Goal: Navigation & Orientation: Find specific page/section

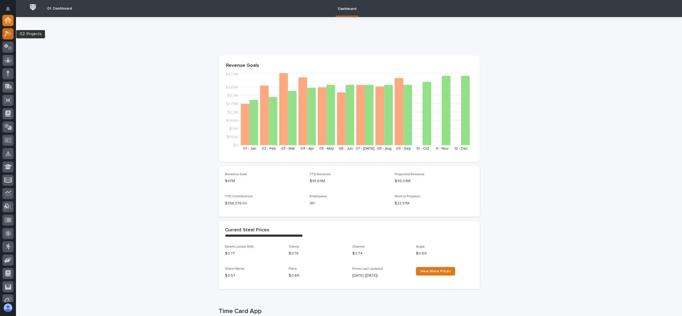
click at [11, 32] on icon at bounding box center [9, 33] width 5 height 5
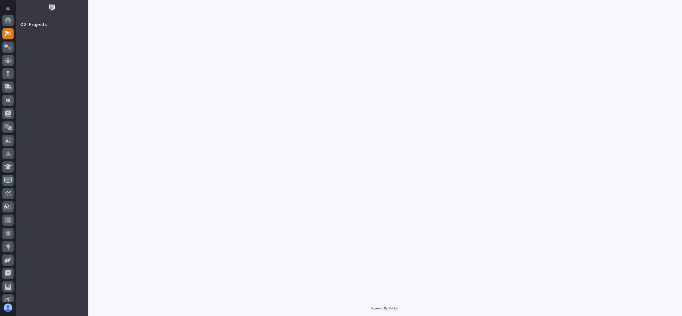
scroll to position [13, 0]
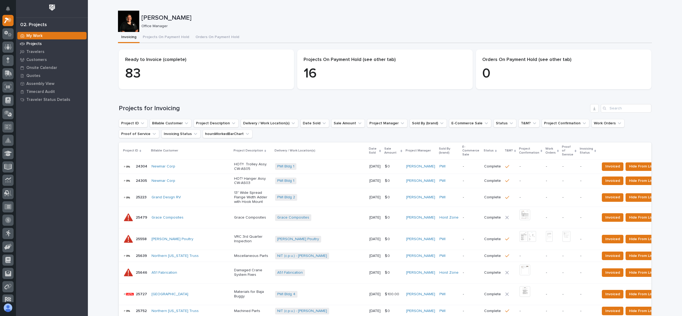
click at [36, 43] on p "Projects" at bounding box center [33, 44] width 15 height 5
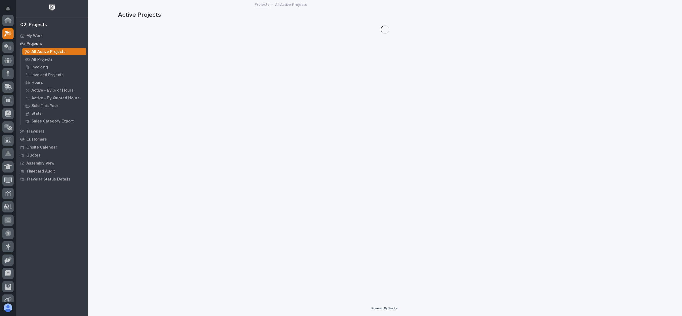
scroll to position [13, 0]
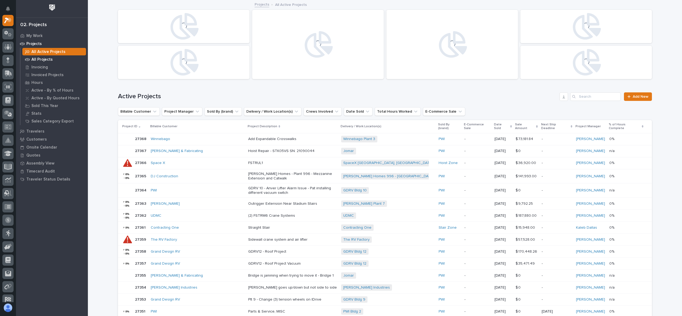
click at [43, 58] on p "All Projects" at bounding box center [41, 59] width 21 height 5
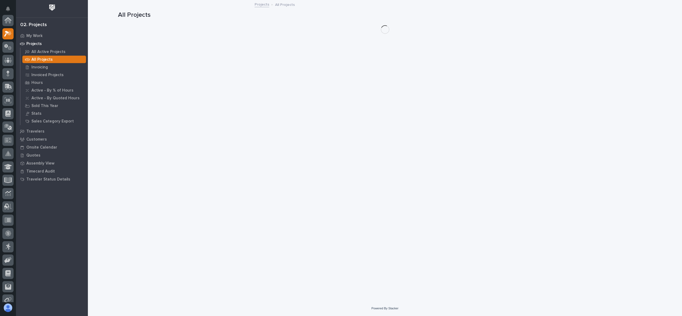
scroll to position [13, 0]
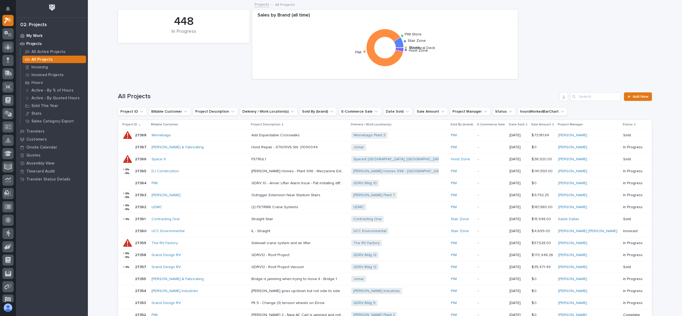
click at [35, 35] on p "My Work" at bounding box center [34, 36] width 16 height 5
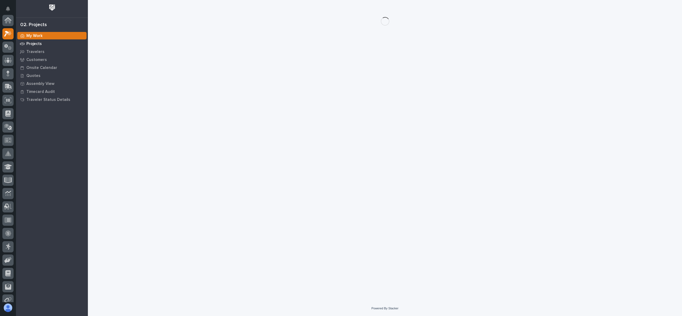
scroll to position [13, 0]
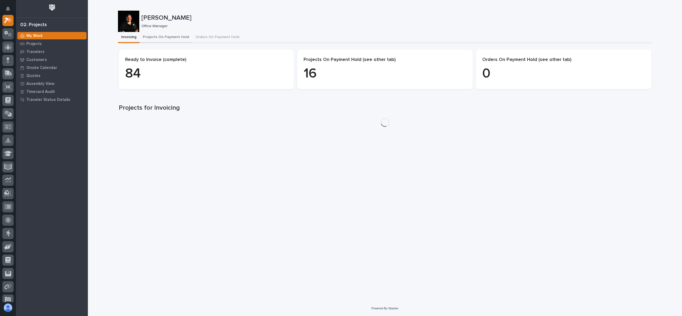
click at [173, 37] on button "Projects On Payment Hold" at bounding box center [166, 37] width 53 height 11
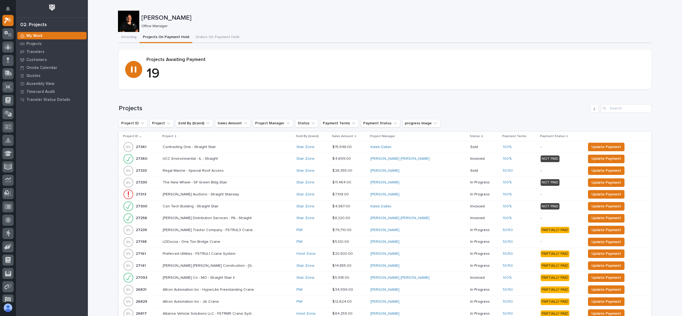
click at [170, 135] on p "Project" at bounding box center [167, 136] width 11 height 6
